Goal: Complete application form: Complete application form

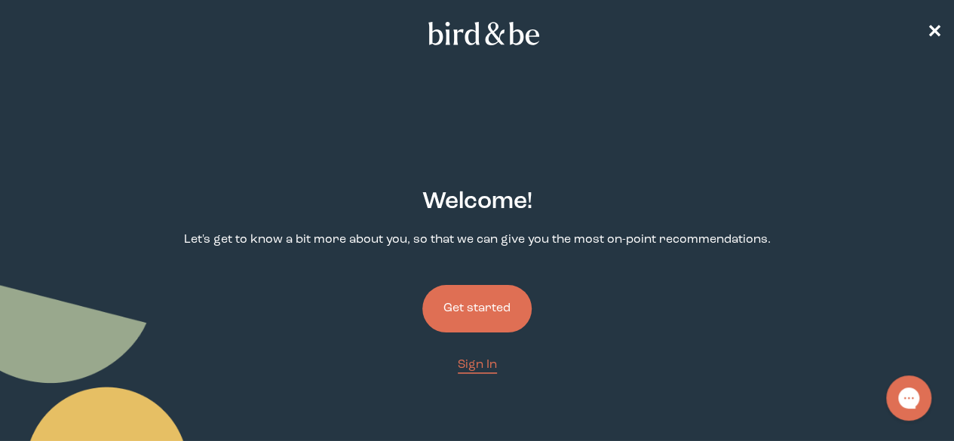
click at [475, 285] on button "Get started" at bounding box center [476, 309] width 109 height 48
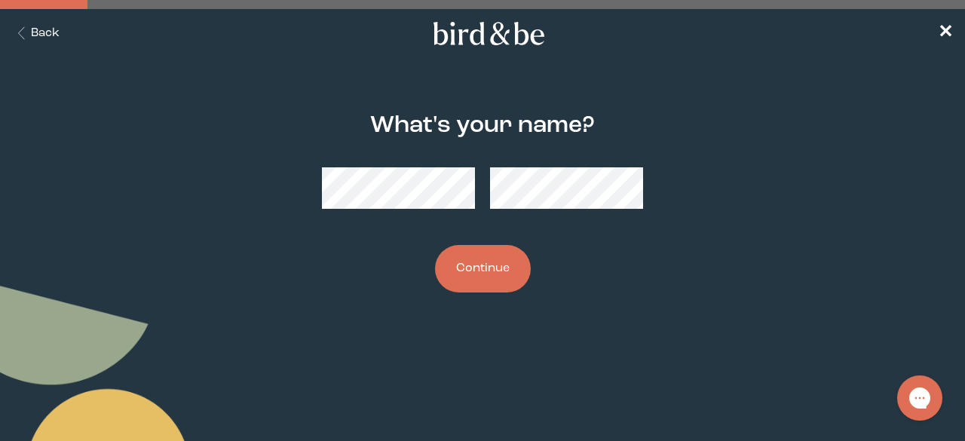
click at [456, 278] on button "Continue" at bounding box center [483, 269] width 96 height 48
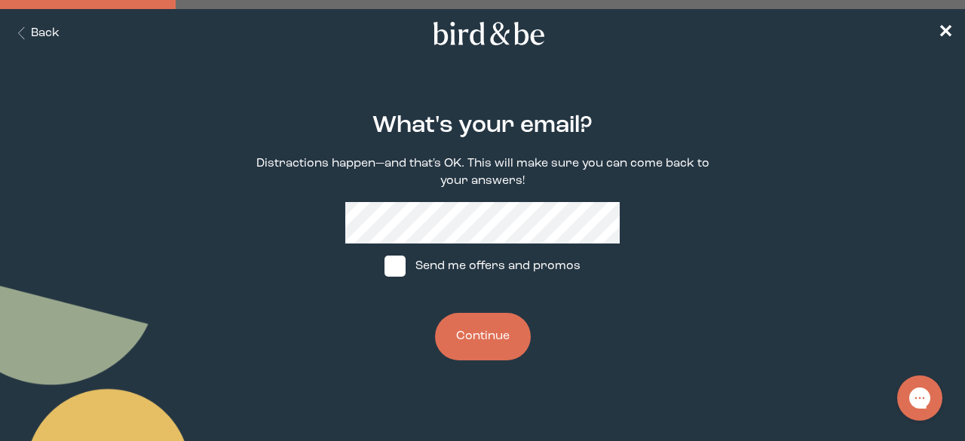
click at [468, 336] on button "Continue" at bounding box center [483, 337] width 96 height 48
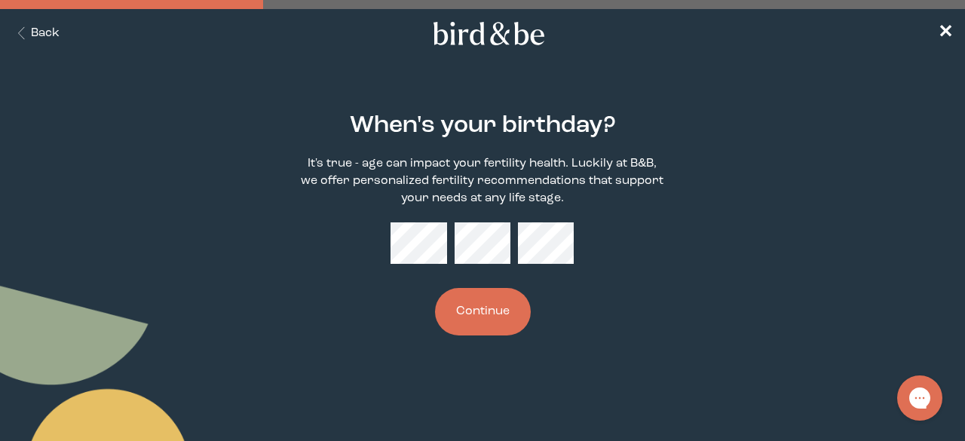
click at [513, 244] on div at bounding box center [482, 242] width 183 height 41
click at [463, 316] on button "Continue" at bounding box center [483, 312] width 96 height 48
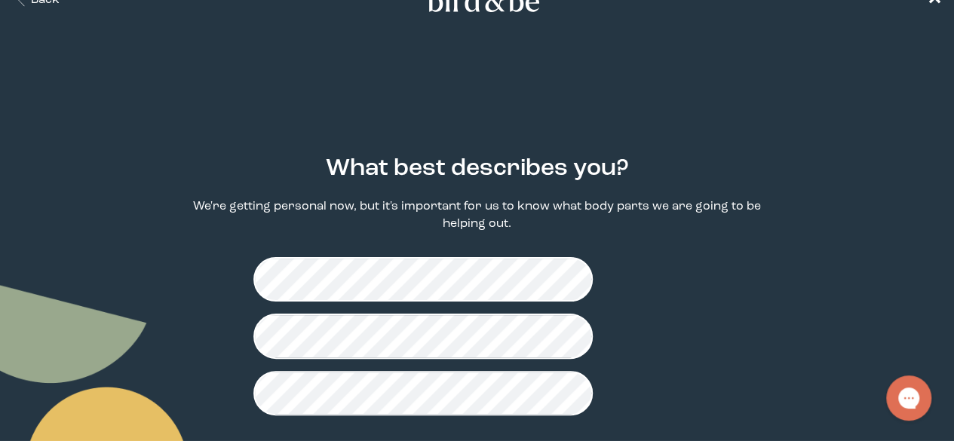
scroll to position [51, 0]
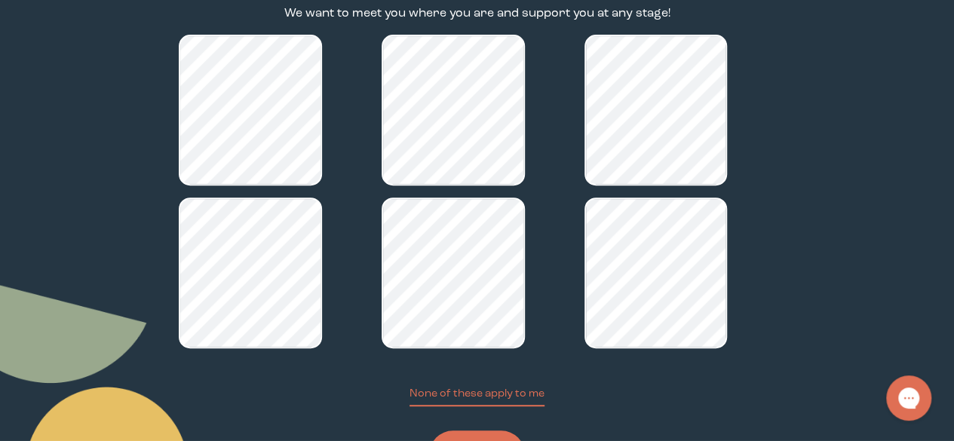
scroll to position [258, 0]
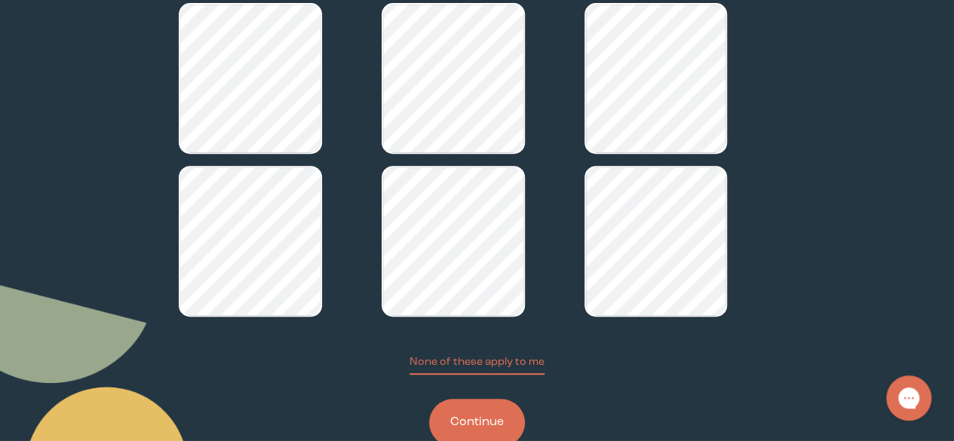
click at [478, 399] on button "Continue" at bounding box center [477, 423] width 96 height 48
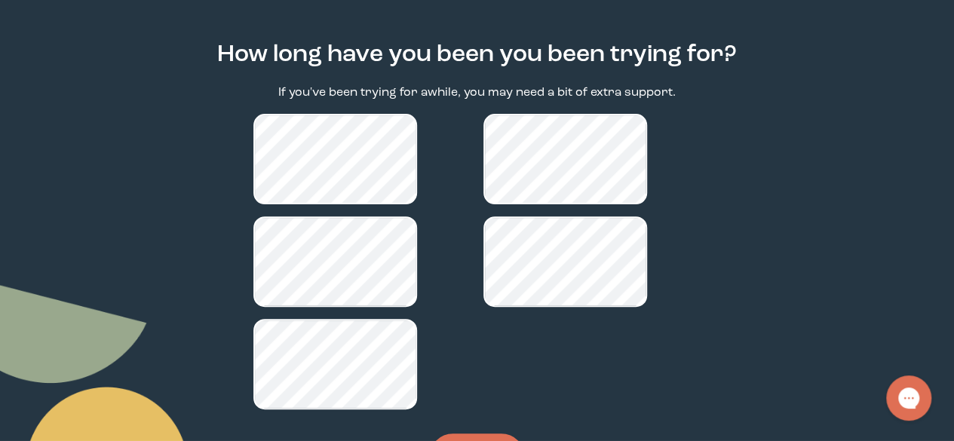
scroll to position [151, 0]
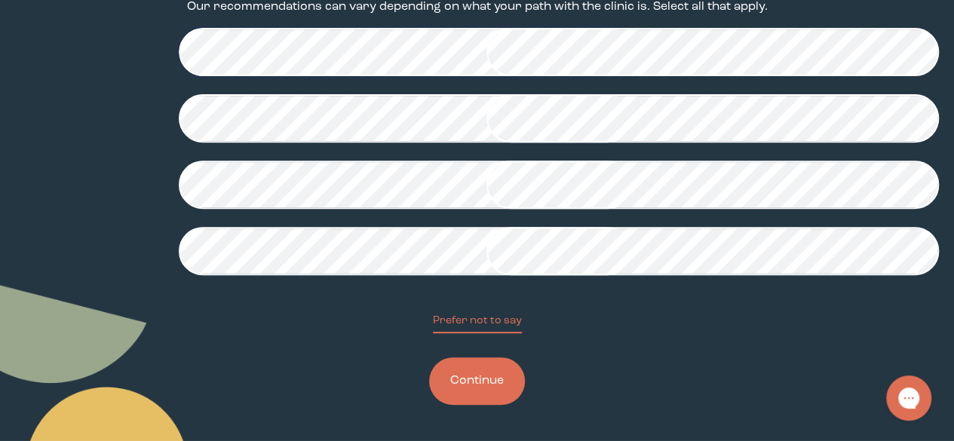
scroll to position [440, 0]
click at [477, 370] on button "Continue" at bounding box center [477, 382] width 96 height 48
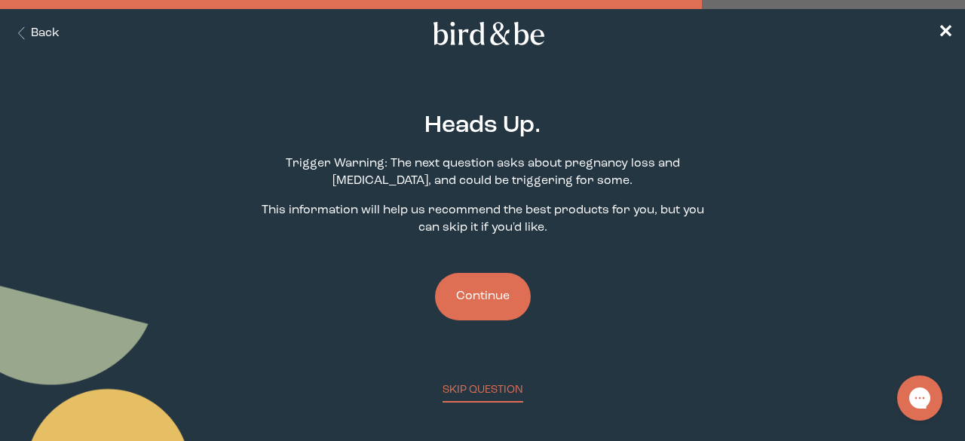
click at [482, 295] on button "Continue" at bounding box center [483, 297] width 96 height 48
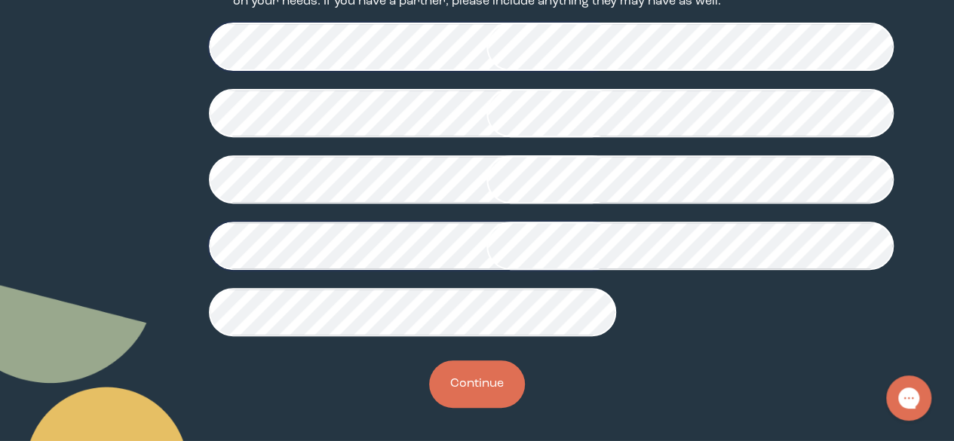
scroll to position [501, 0]
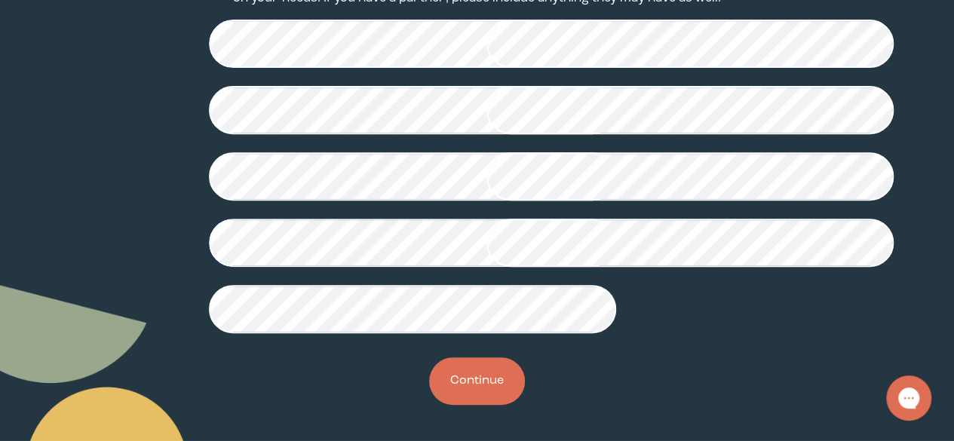
click at [462, 390] on button "Continue" at bounding box center [477, 382] width 96 height 48
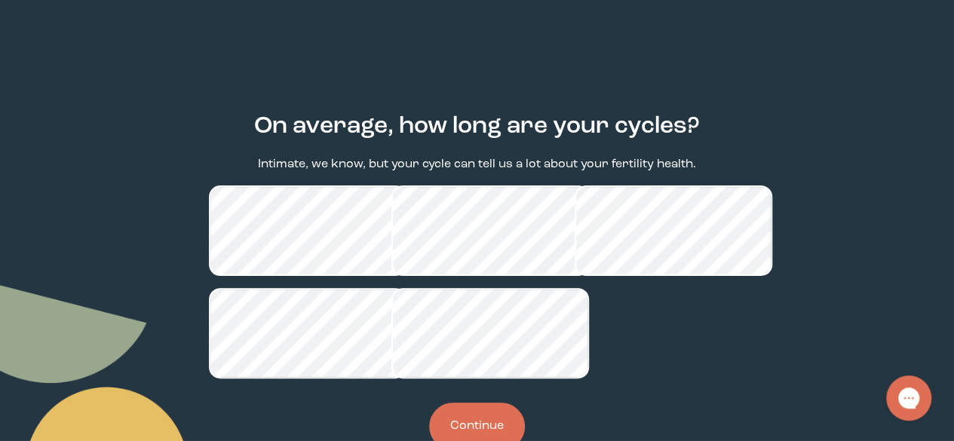
scroll to position [147, 0]
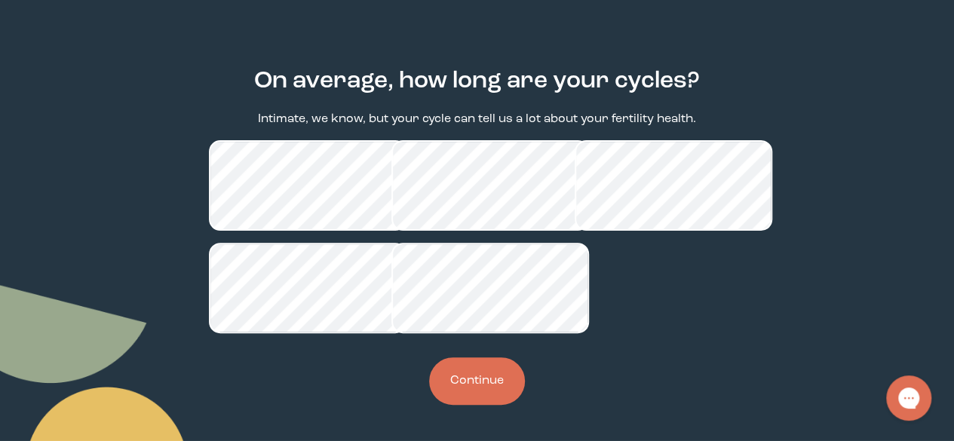
click at [488, 387] on button "Continue" at bounding box center [477, 382] width 96 height 48
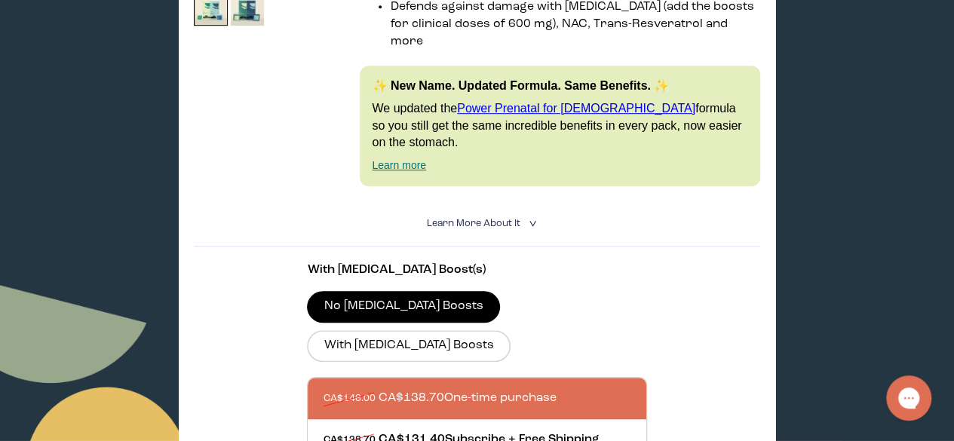
scroll to position [226, 0]
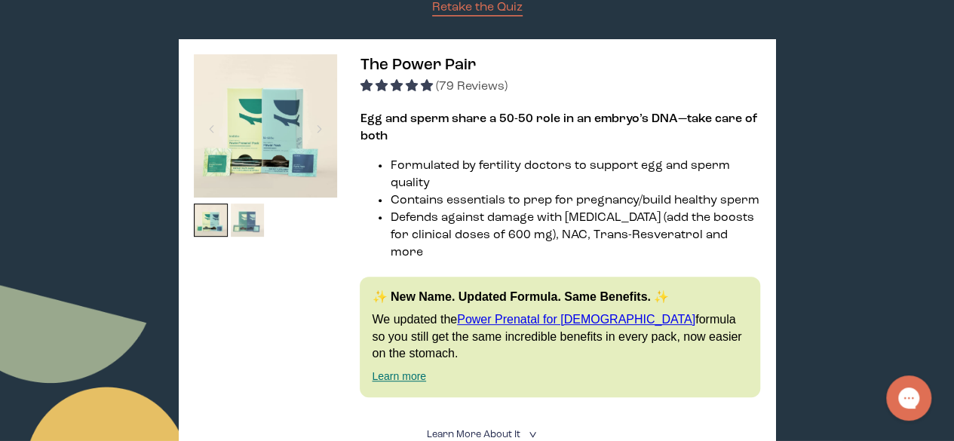
click at [244, 227] on img at bounding box center [248, 221] width 34 height 34
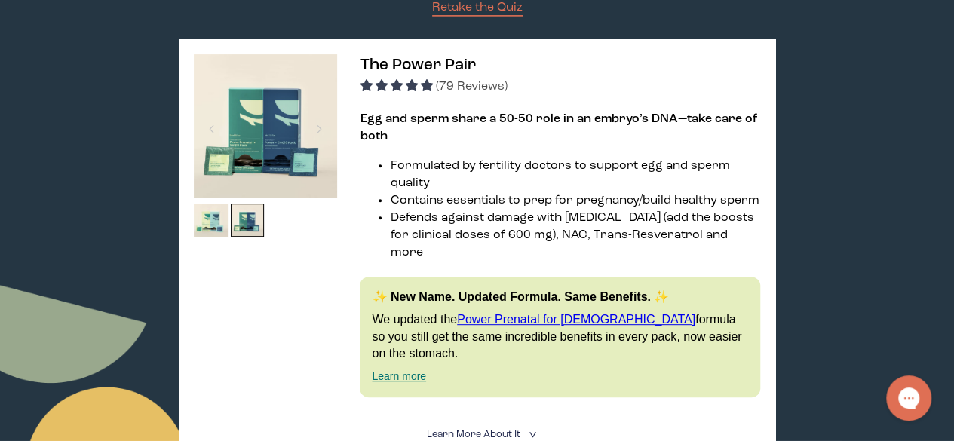
click at [263, 152] on img at bounding box center [265, 125] width 143 height 143
drag, startPoint x: 264, startPoint y: 129, endPoint x: 256, endPoint y: 177, distance: 49.0
click at [264, 130] on img at bounding box center [265, 125] width 143 height 143
click at [207, 212] on img at bounding box center [211, 221] width 34 height 34
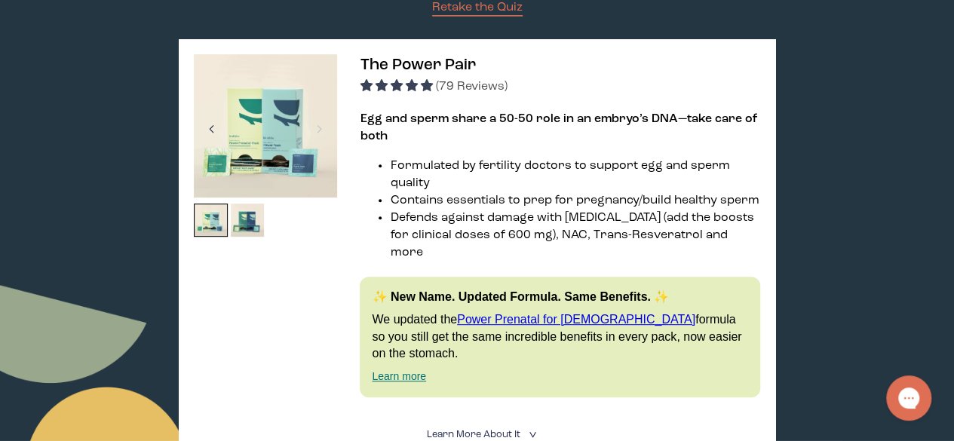
click at [218, 138] on div at bounding box center [211, 128] width 20 height 33
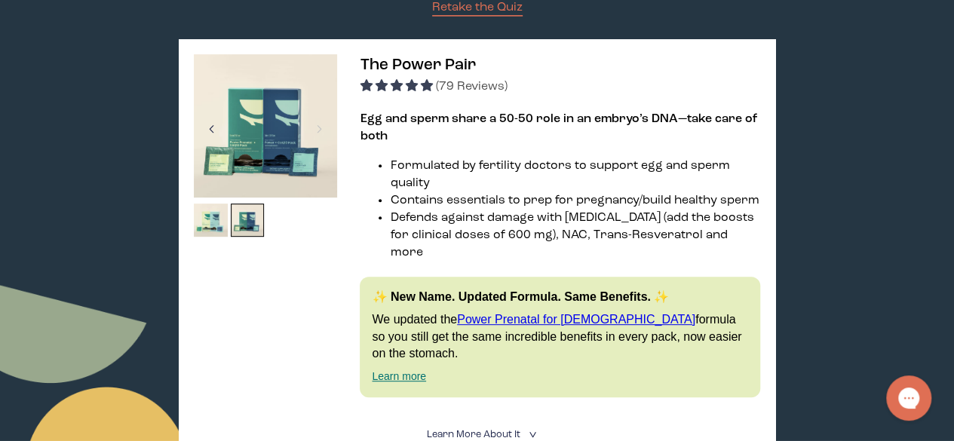
click at [210, 128] on div at bounding box center [211, 128] width 20 height 33
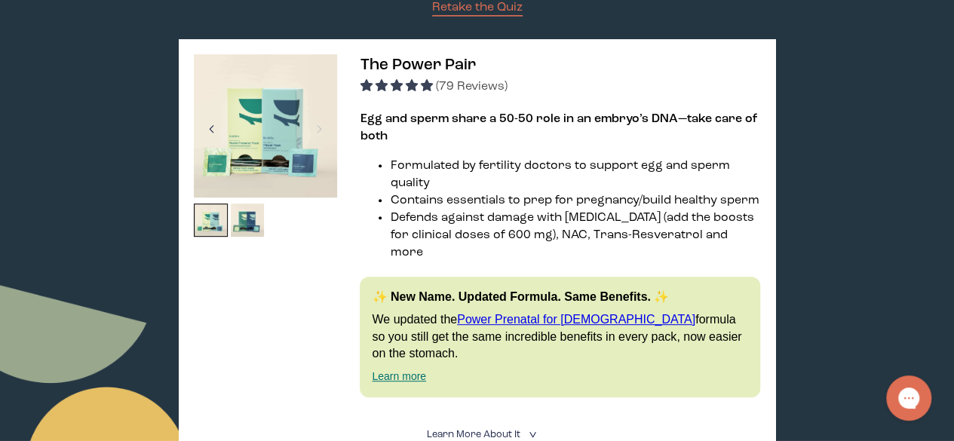
click at [210, 128] on div at bounding box center [211, 128] width 20 height 33
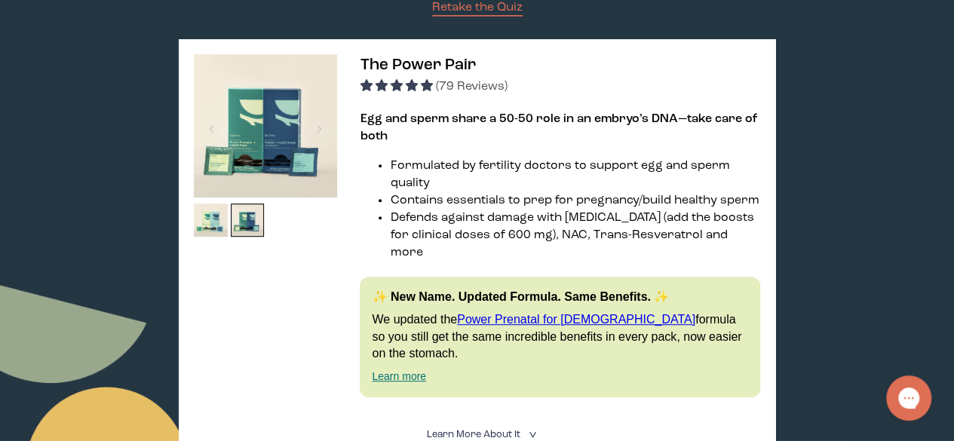
click at [259, 122] on img at bounding box center [265, 125] width 143 height 143
click at [424, 66] on span "The Power Pair" at bounding box center [417, 65] width 115 height 16
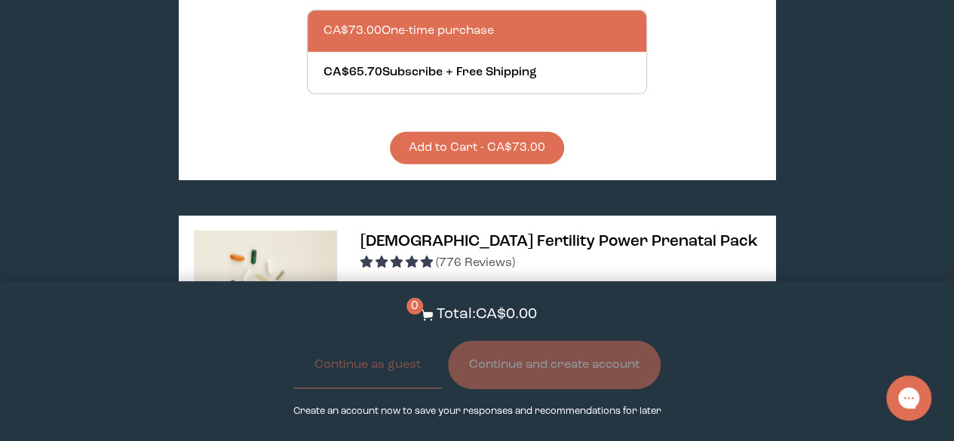
scroll to position [2338, 0]
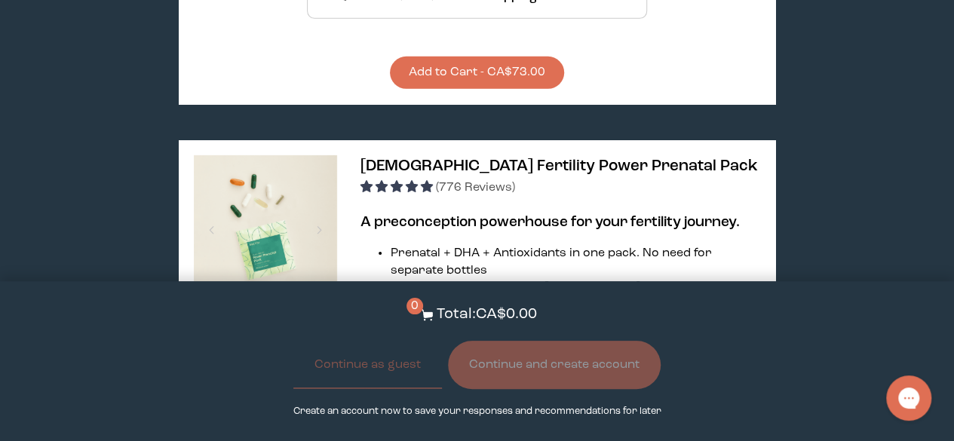
click at [283, 305] on img at bounding box center [284, 322] width 34 height 34
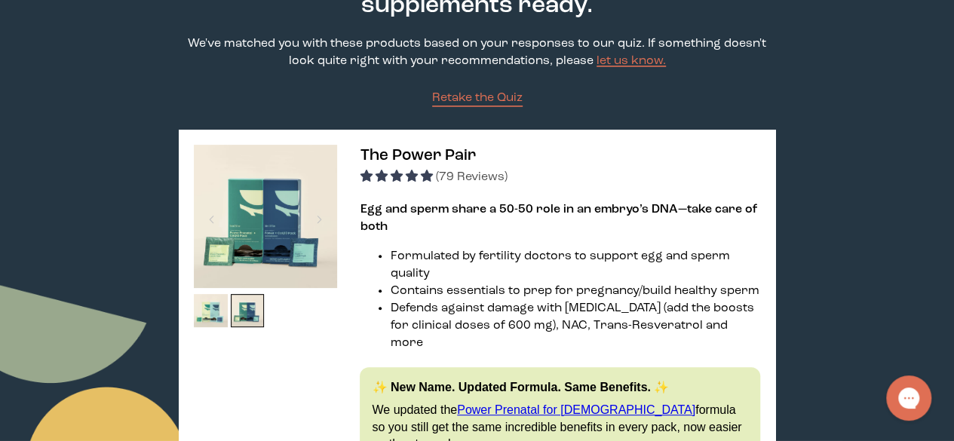
scroll to position [0, 0]
